Goal: Information Seeking & Learning: Learn about a topic

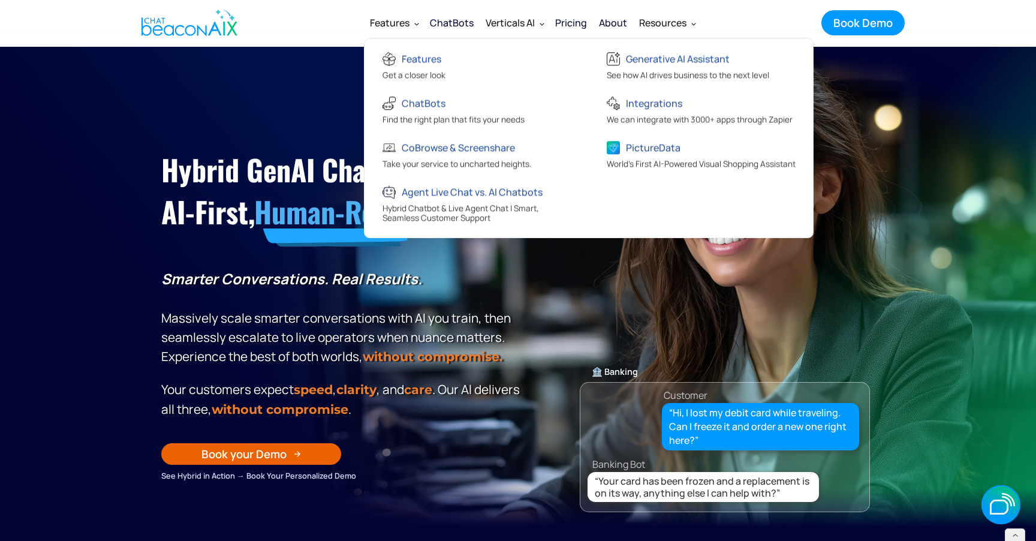
click at [400, 26] on div "Features" at bounding box center [390, 22] width 40 height 17
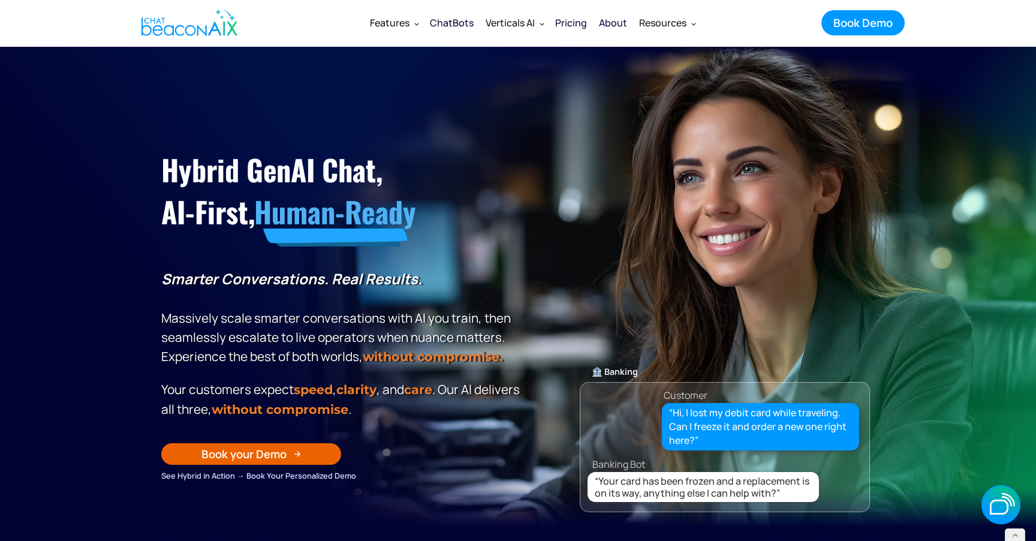
click at [399, 28] on div "Features" at bounding box center [390, 22] width 40 height 17
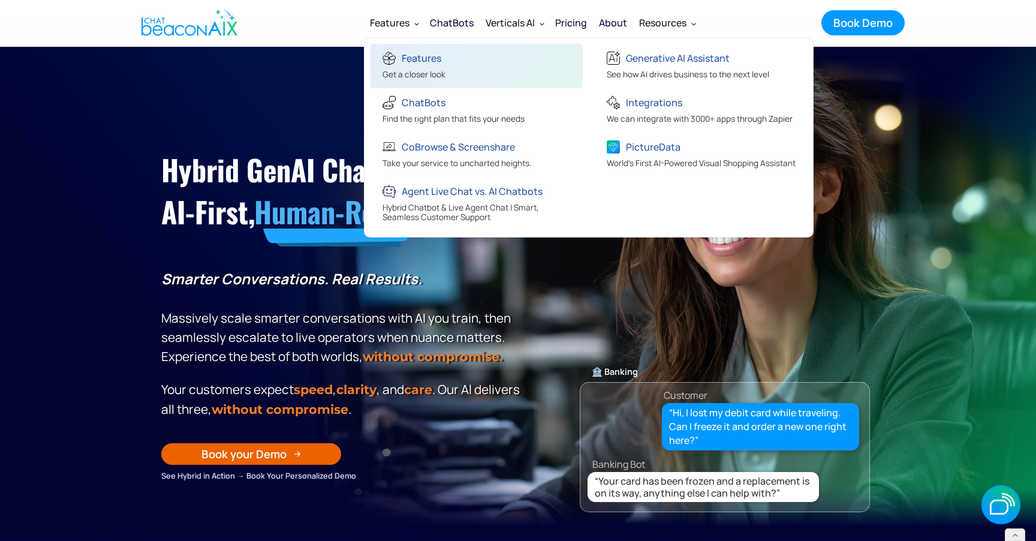
click at [400, 66] on div "Features" at bounding box center [413, 60] width 63 height 20
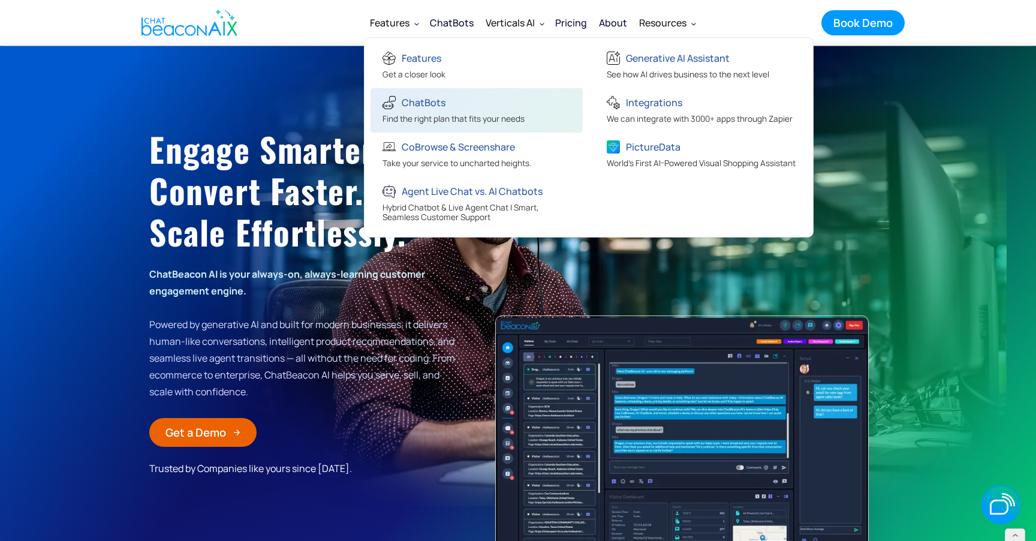
click at [418, 104] on div "ChatBots" at bounding box center [424, 102] width 44 height 17
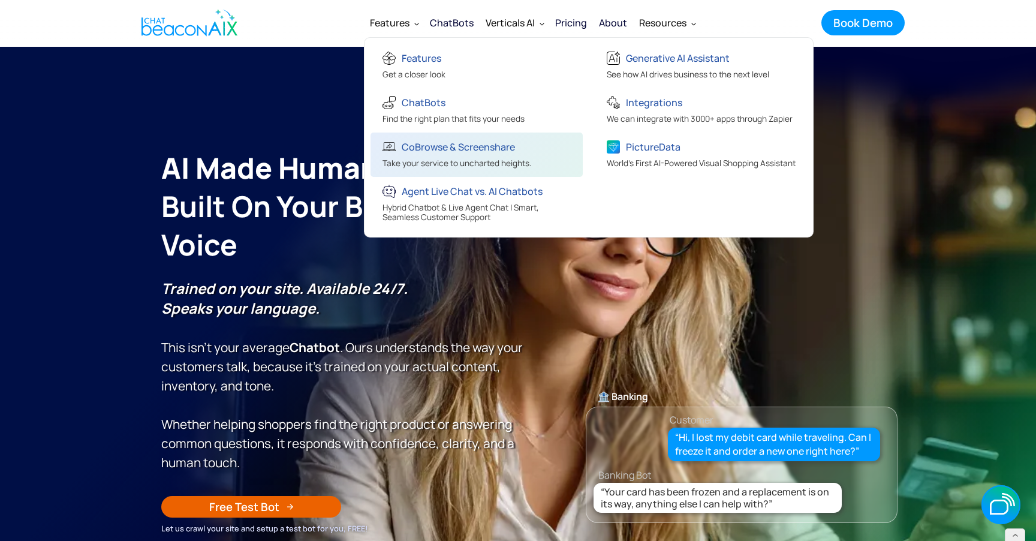
click at [427, 153] on div "CoBrowse & Screenshare" at bounding box center [458, 146] width 113 height 17
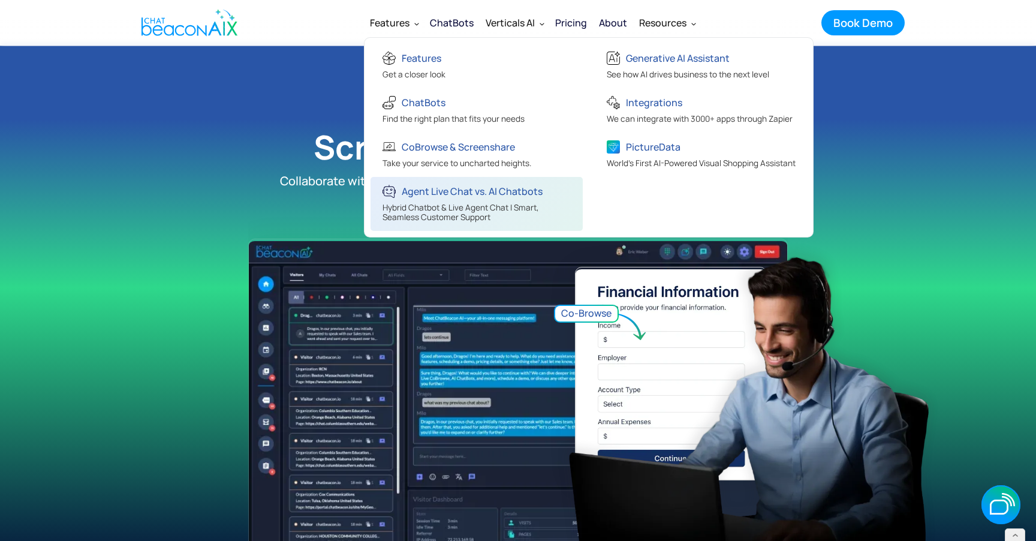
click at [433, 185] on div "Agent Live Chat vs. AI Chatbots" at bounding box center [472, 191] width 141 height 17
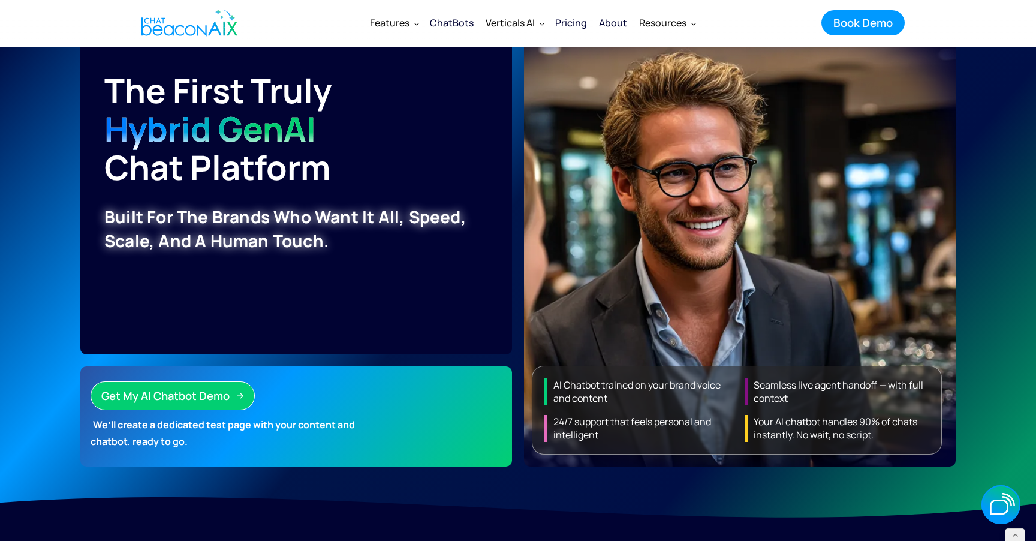
click at [464, 19] on div "ChatBots" at bounding box center [452, 22] width 44 height 17
